Goal: Information Seeking & Learning: Learn about a topic

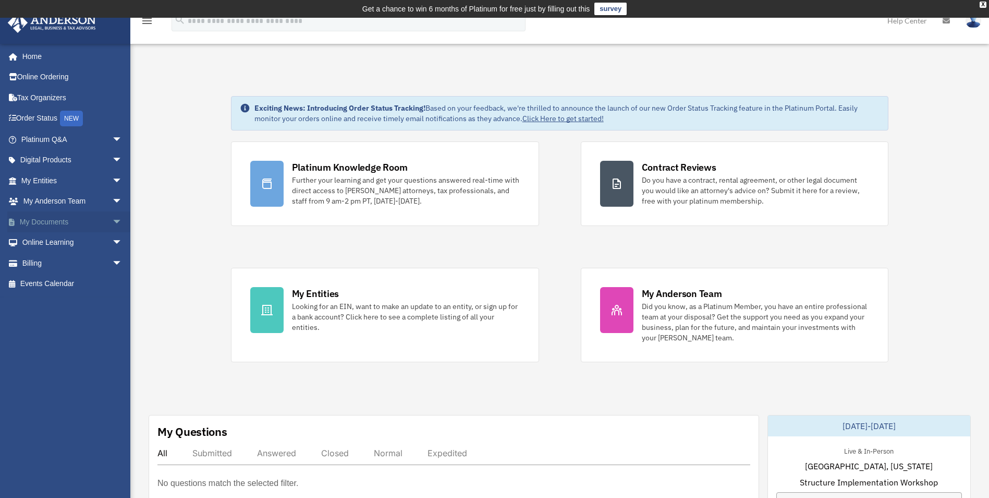
click at [58, 223] on link "My Documents arrow_drop_down" at bounding box center [72, 221] width 131 height 21
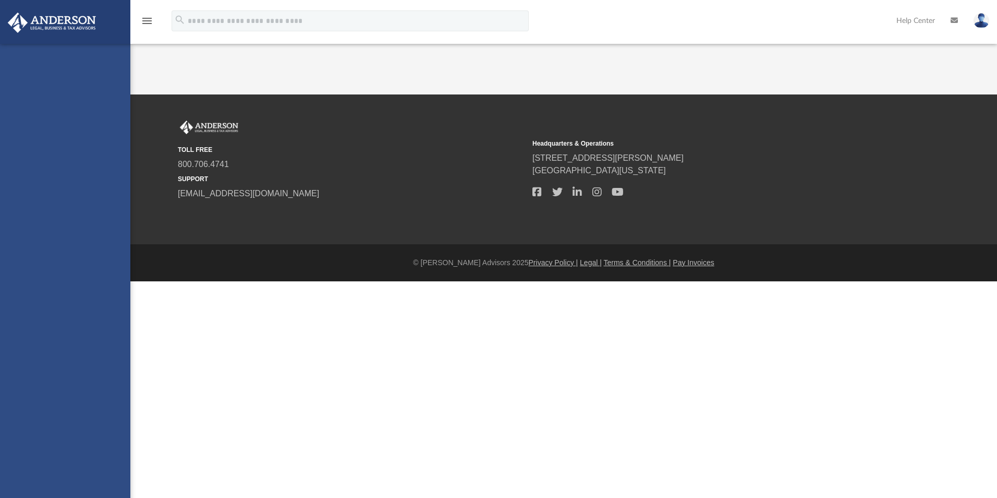
drag, startPoint x: 0, startPoint y: 0, endPoint x: 60, endPoint y: 282, distance: 288.6
click at [60, 282] on div "alisa.woo@hotmail.com Sign Out alisa.woo@hotmail.com Home Online Ordering Tax O…" at bounding box center [65, 293] width 130 height 498
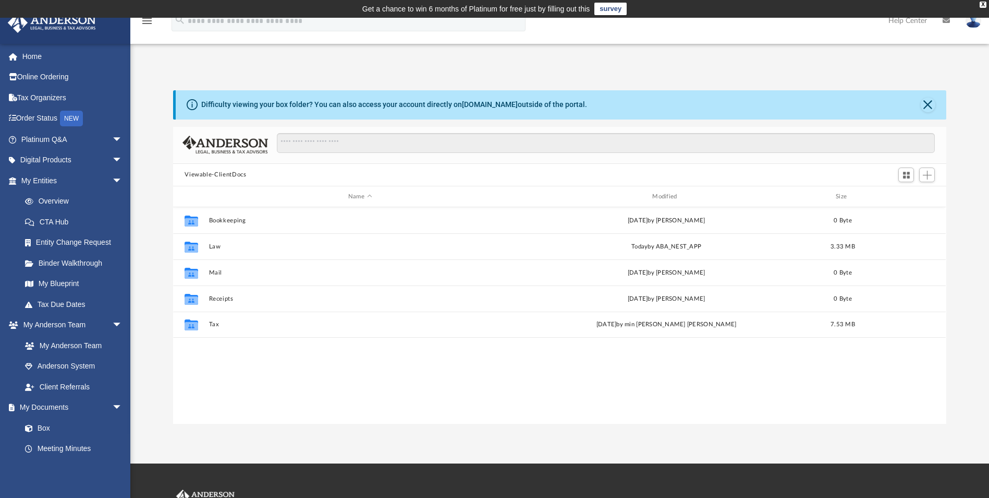
scroll to position [229, 766]
click at [77, 304] on link "Tax Due Dates" at bounding box center [77, 304] width 124 height 21
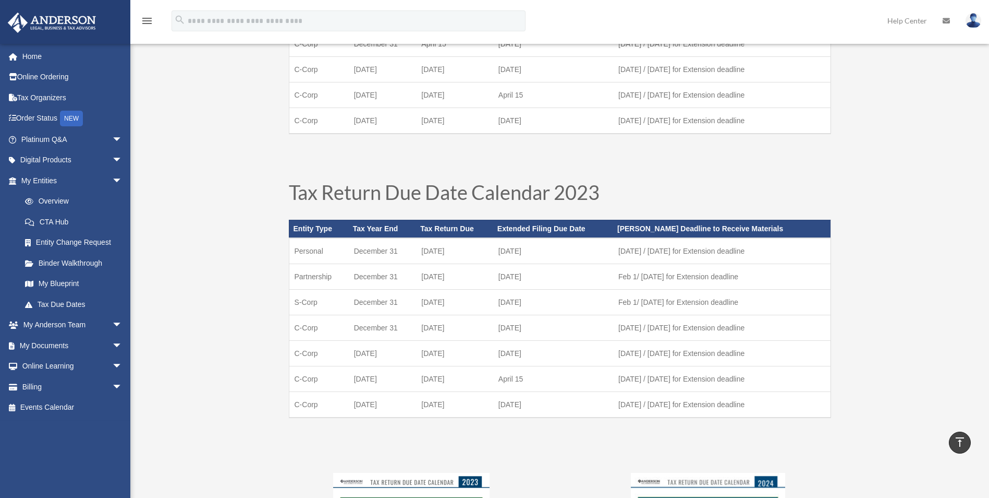
scroll to position [522, 0]
click at [78, 328] on link "My Anderson Team arrow_drop_down" at bounding box center [72, 324] width 131 height 21
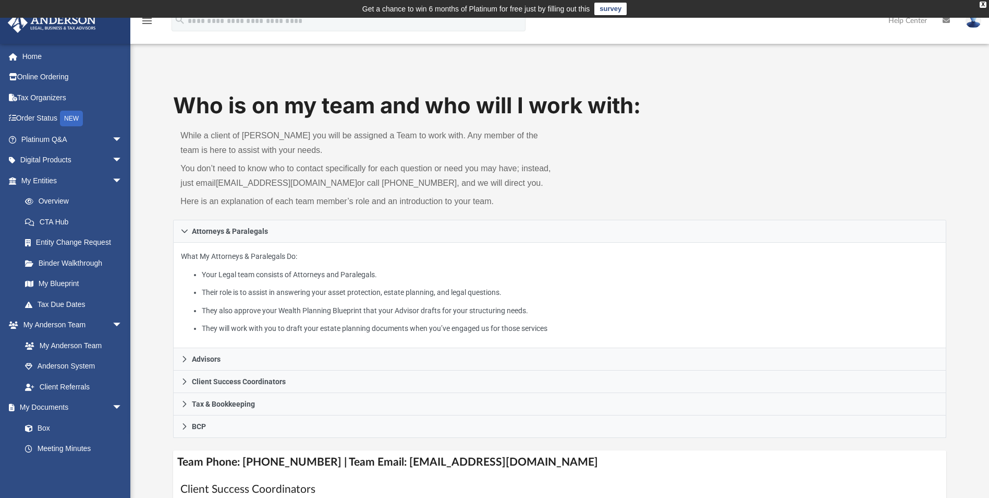
click at [891, 146] on div "Who is on my team and who will I work with: While a client of Anderson you will…" at bounding box center [559, 154] width 773 height 129
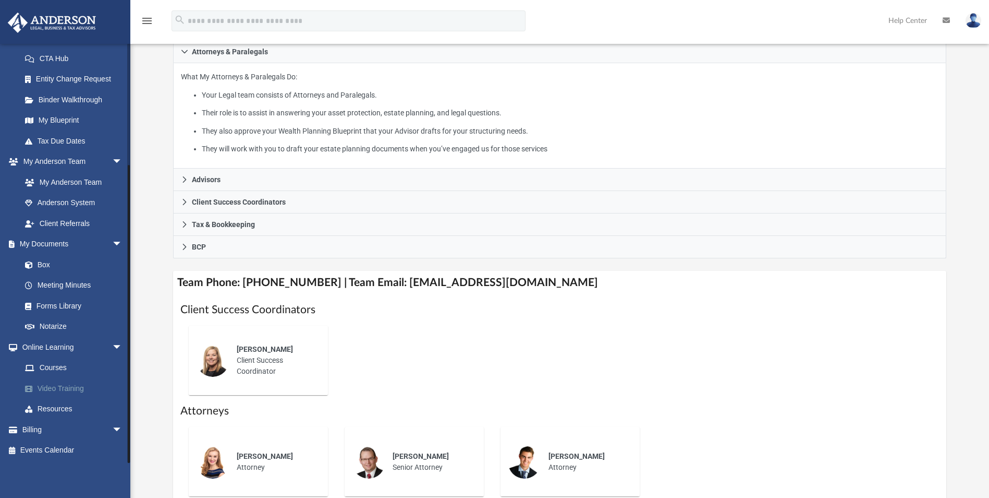
scroll to position [209, 0]
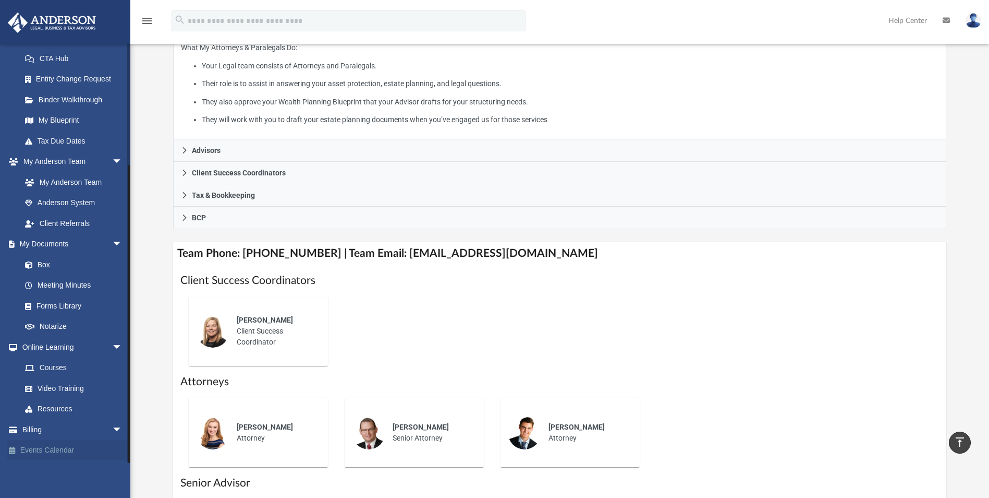
click at [63, 453] on link "Events Calendar" at bounding box center [72, 450] width 131 height 21
click at [21, 449] on link "Events Calendar" at bounding box center [72, 450] width 131 height 21
click at [41, 448] on link "Events Calendar" at bounding box center [72, 450] width 131 height 21
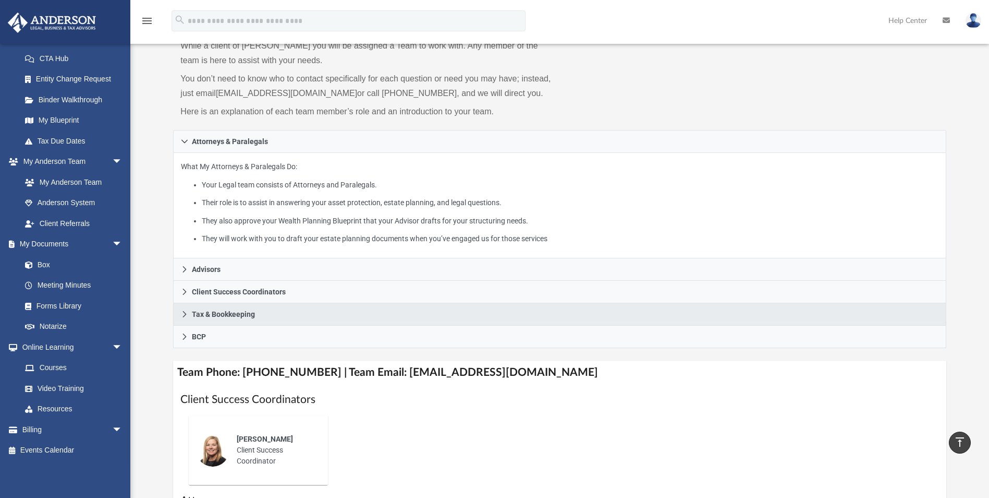
scroll to position [0, 0]
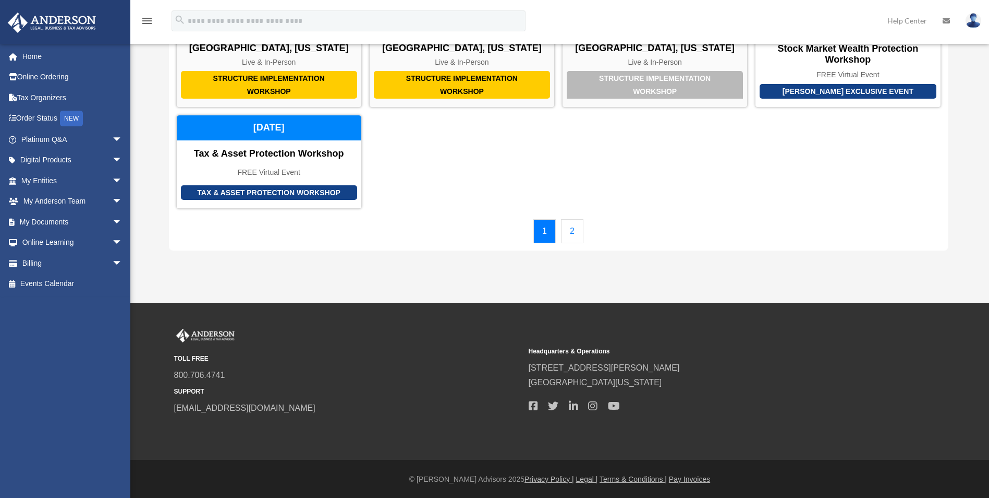
scroll to position [116, 0]
click at [573, 231] on link "2" at bounding box center [572, 231] width 22 height 24
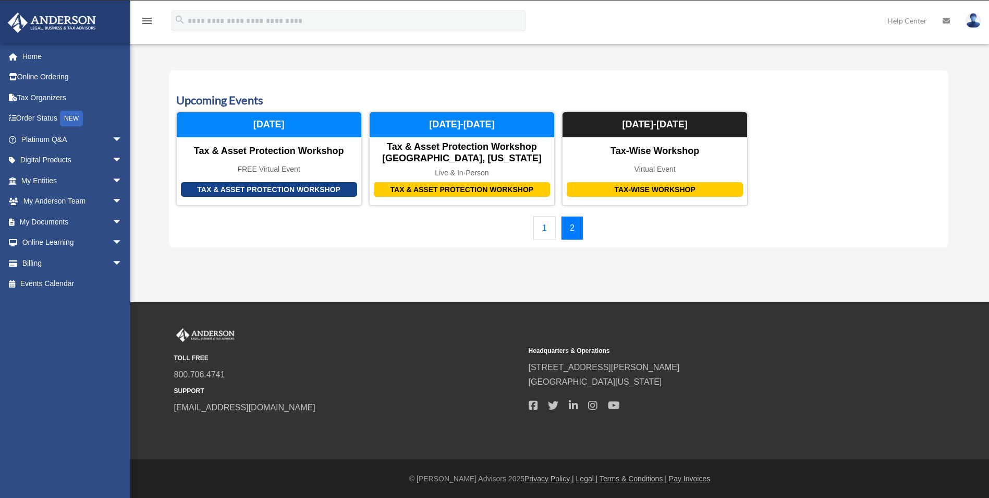
scroll to position [17, 0]
click at [548, 226] on link "1" at bounding box center [545, 228] width 22 height 24
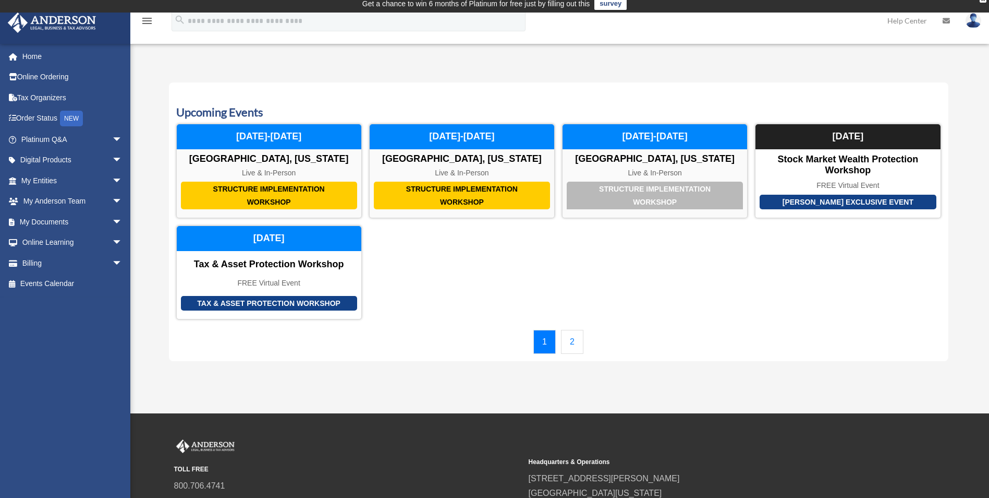
scroll to position [0, 0]
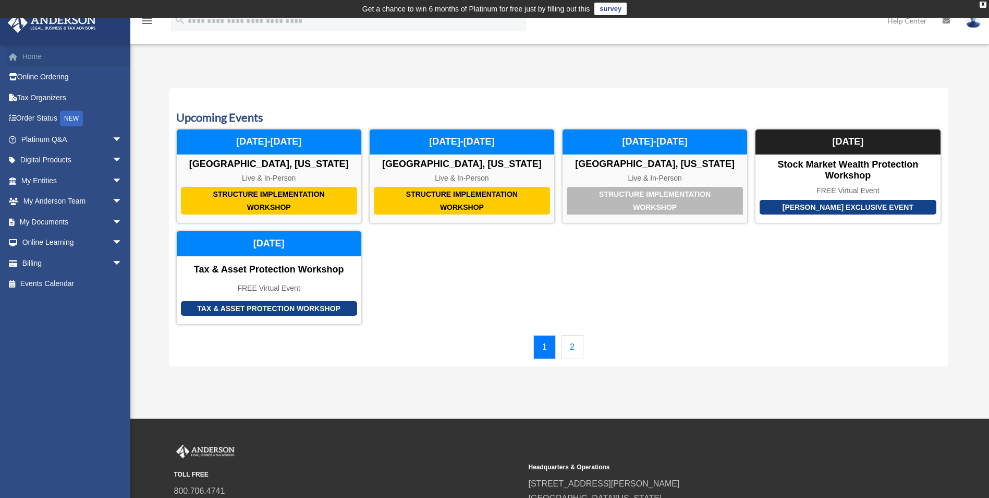
click at [42, 56] on link "Home" at bounding box center [72, 56] width 131 height 21
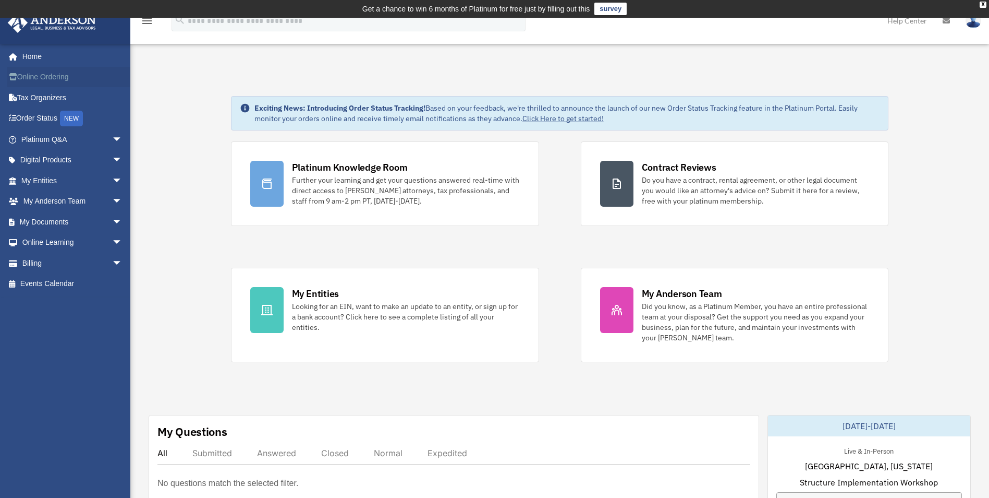
click at [35, 73] on link "Online Ordering" at bounding box center [72, 77] width 131 height 21
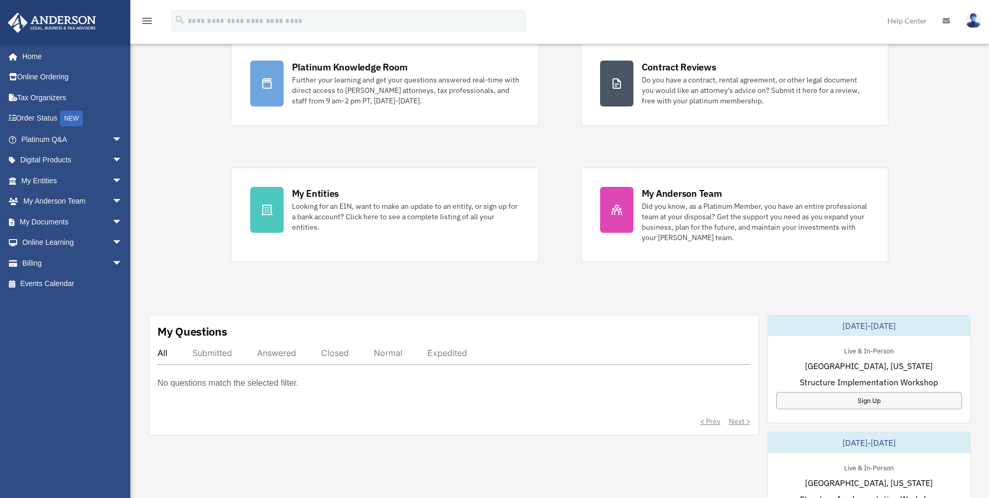
scroll to position [156, 0]
